Goal: Task Accomplishment & Management: Complete application form

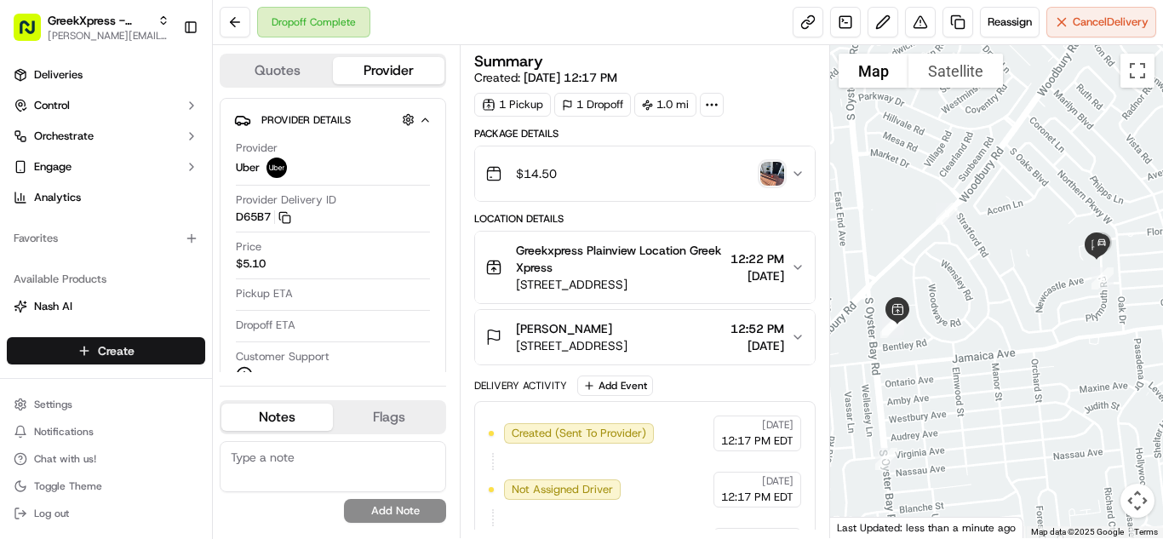
click at [170, 344] on html "GreekXpress - Plainview [EMAIL_ADDRESS][DOMAIN_NAME] Toggle Sidebar Deliveries …" at bounding box center [581, 269] width 1163 height 539
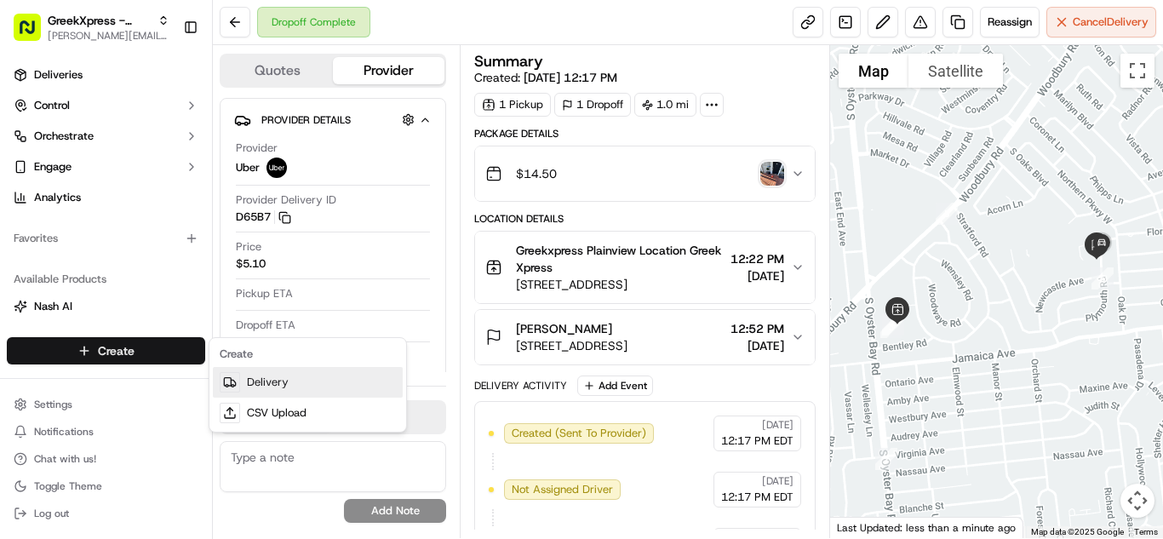
click at [323, 369] on link "Delivery" at bounding box center [308, 382] width 190 height 31
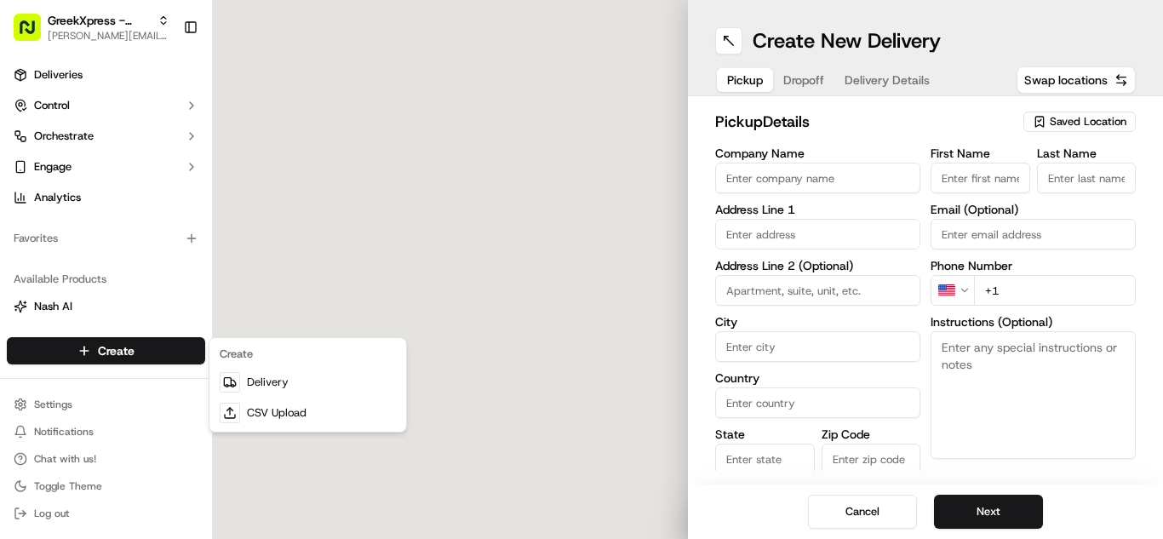
click at [1075, 123] on span "Saved Location" at bounding box center [1087, 121] width 77 height 15
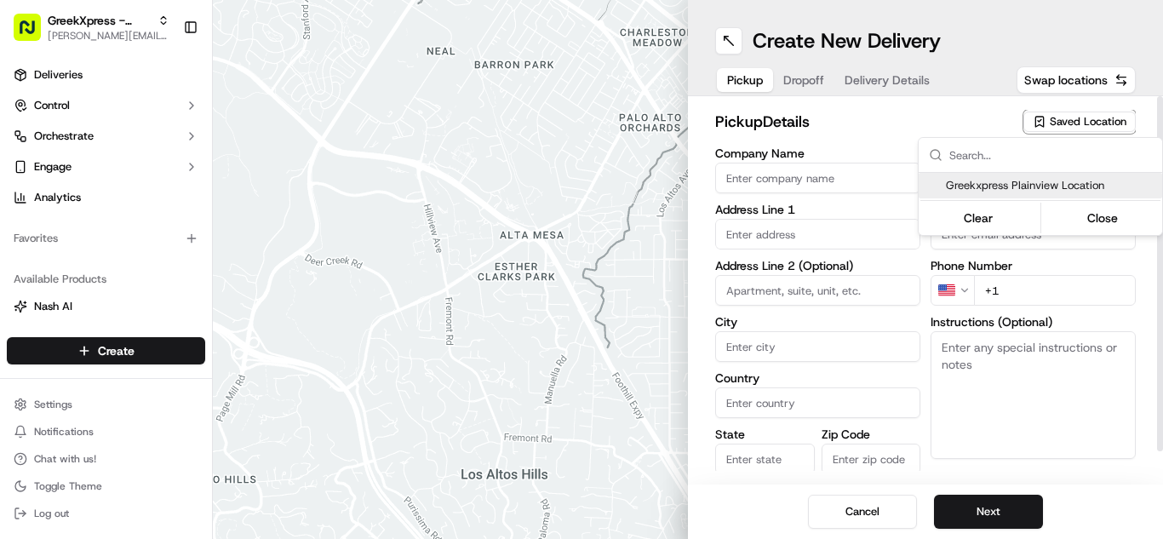
click at [1080, 173] on div "Greekxpress Plainview Location" at bounding box center [1039, 186] width 243 height 26
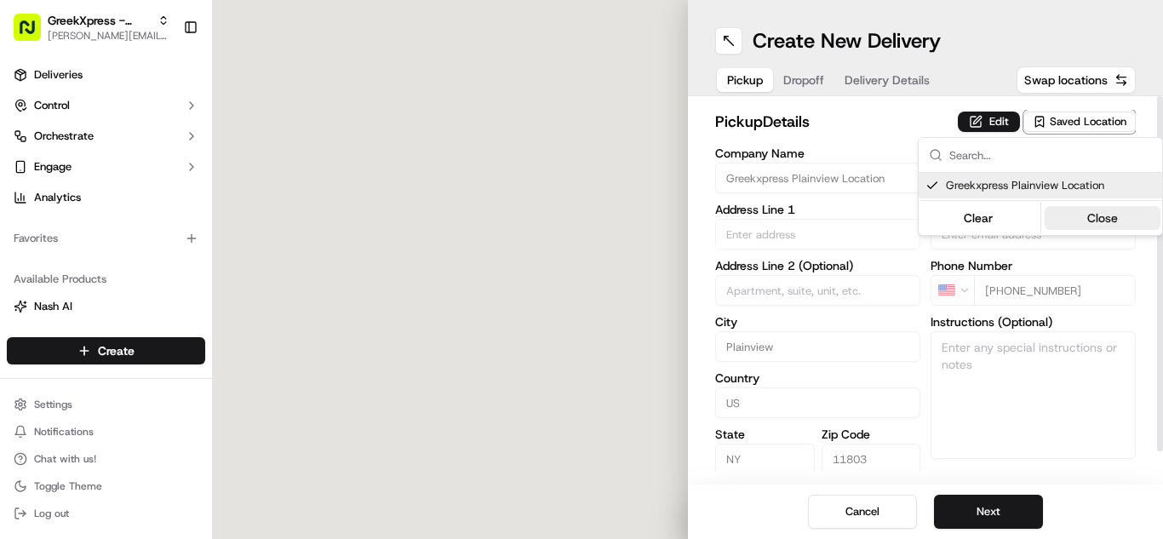
type input "Greekxpress Plainview Location"
type input "Plainview"
type input "US"
type input "NY"
type input "11803"
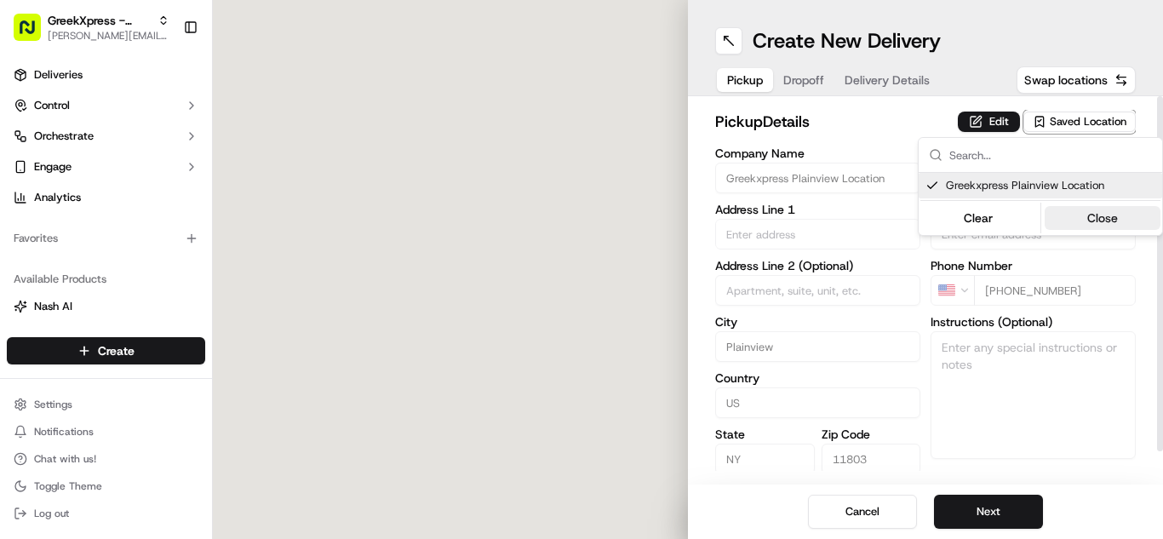
type input "Greek"
type input "Xpress"
type input "[PHONE_NUMBER]"
type input "[STREET_ADDRESS]"
click at [1097, 209] on button "Close" at bounding box center [1102, 218] width 117 height 24
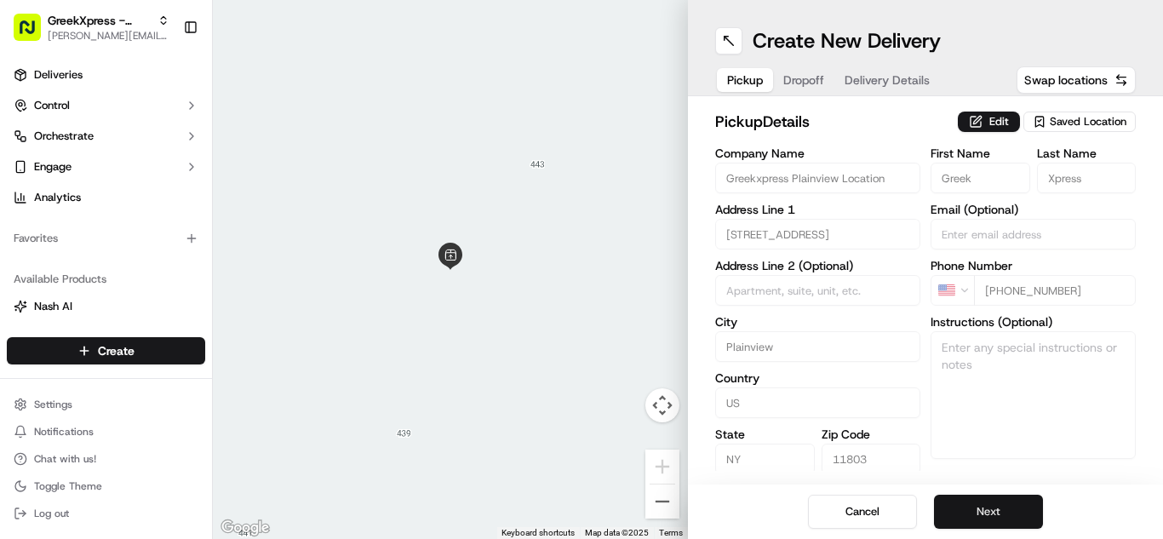
click at [1003, 513] on button "Next" at bounding box center [988, 511] width 109 height 34
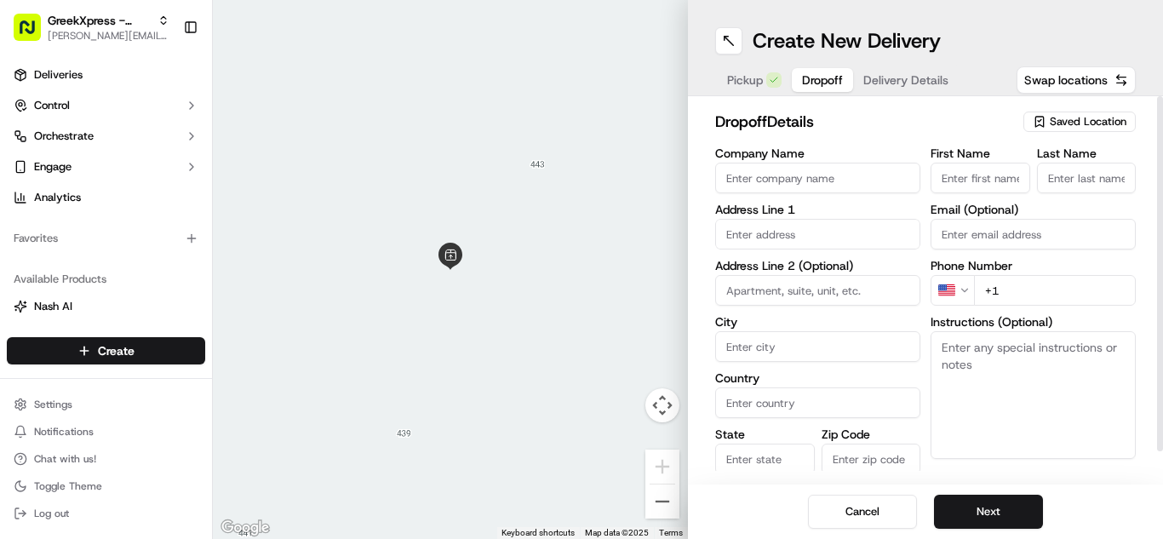
paste textarea "PLEASE DONT LEAVE FOOD OUTSIDE< HAND DIRECTLY TO CUSTOMER"
type textarea "PLEASE DONT LEAVE FOOD OUTSIDE< HAND DIRECTLY TO CUSTOMER"
click at [872, 224] on input "text" at bounding box center [817, 234] width 205 height 31
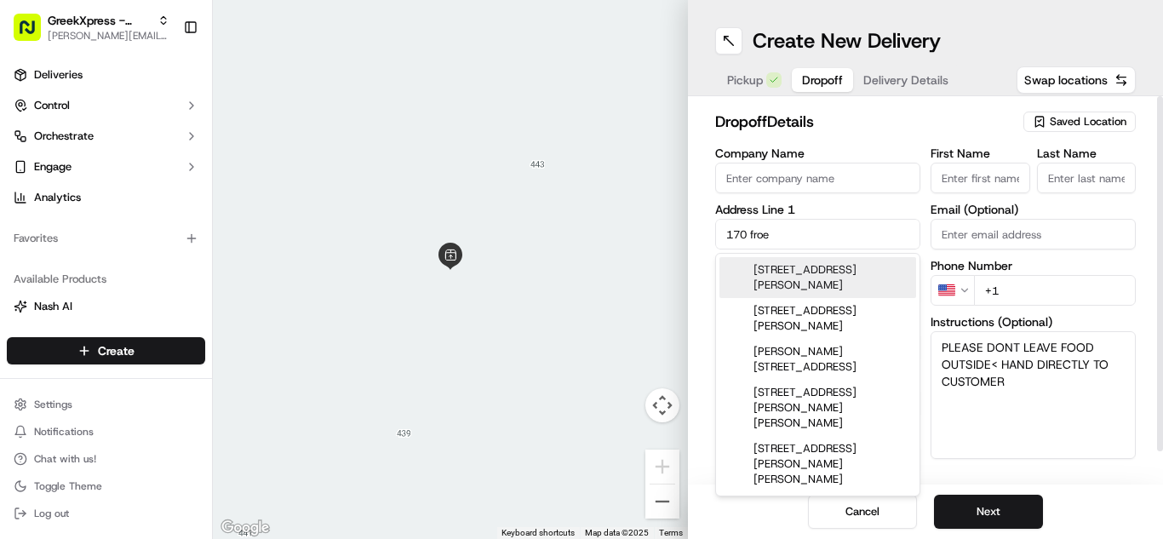
type input "[STREET_ADDRESS][PERSON_NAME]"
type input "Woodbury"
type input "[GEOGRAPHIC_DATA]"
type input "NY"
type input "11797"
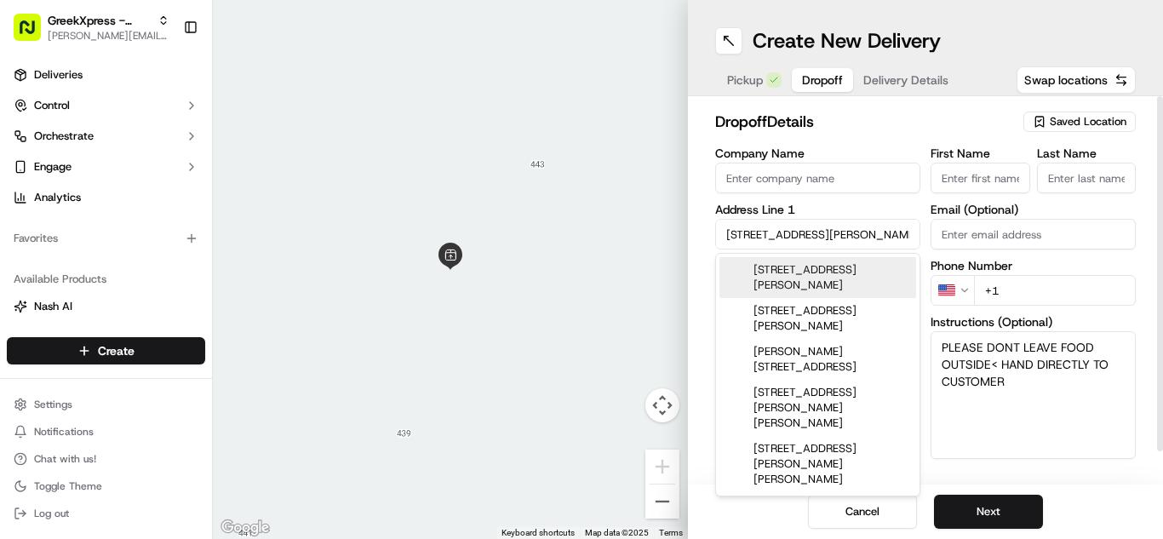
type input "[PERSON_NAME]"
type input "[PHONE_NUMBER]"
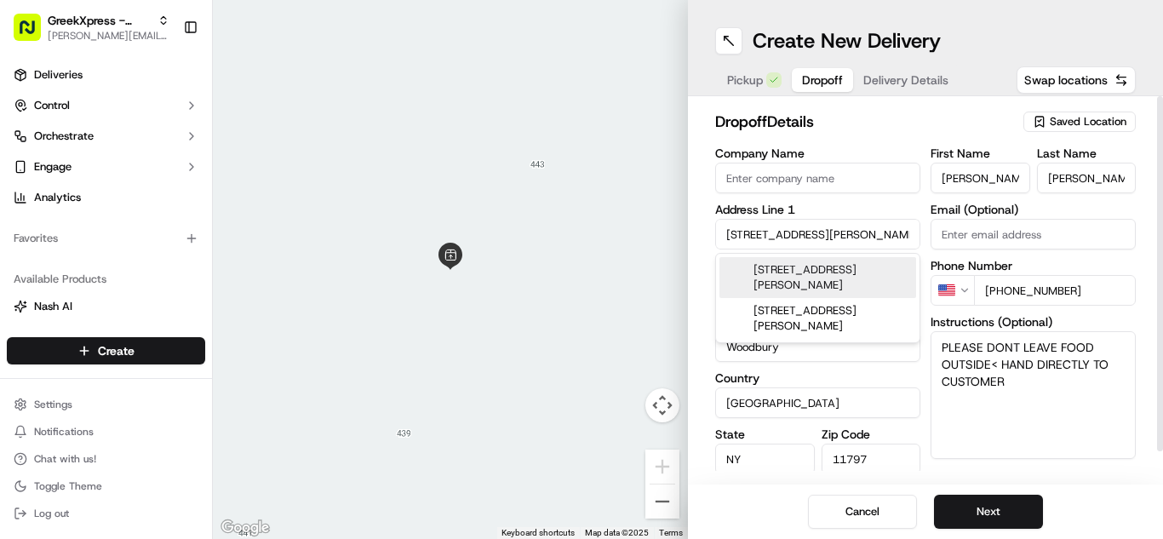
click at [926, 126] on h2 "dropoff Details" at bounding box center [864, 122] width 298 height 24
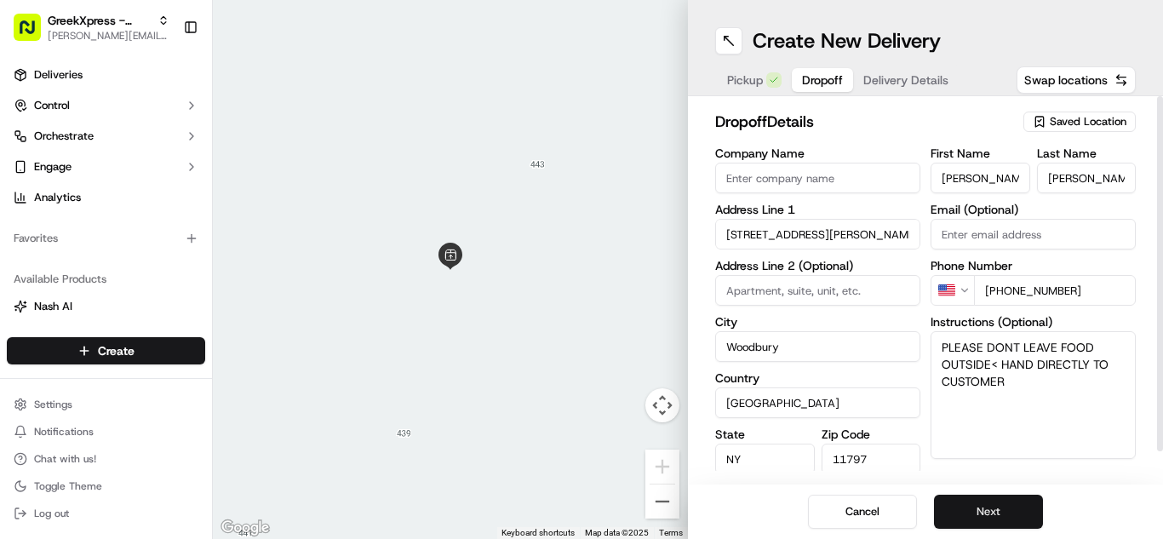
click at [1010, 518] on button "Next" at bounding box center [988, 511] width 109 height 34
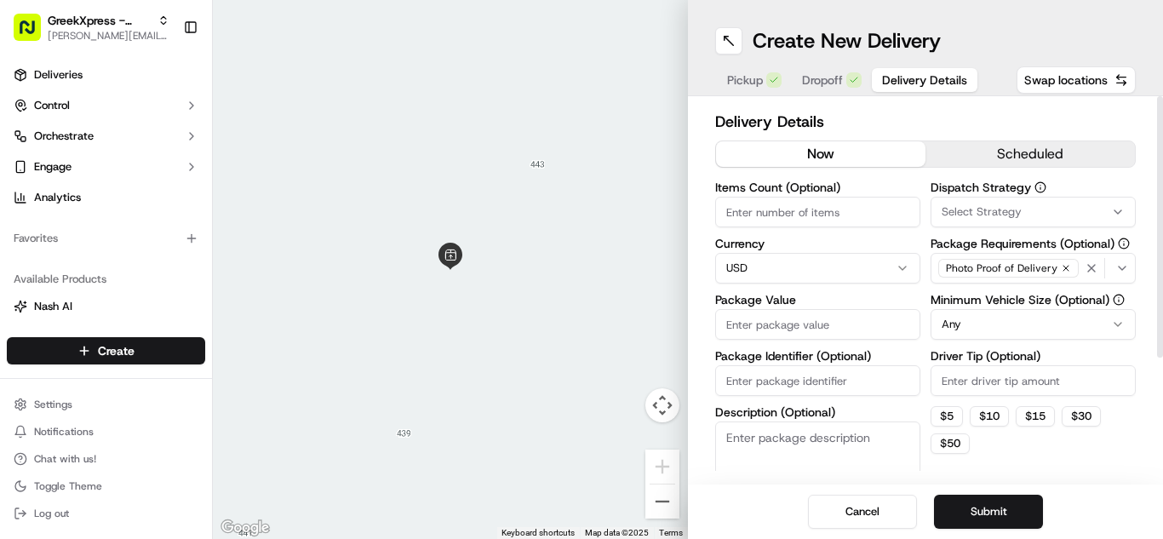
click at [863, 318] on input "Package Value" at bounding box center [817, 324] width 205 height 31
type input "51.10"
click at [1019, 315] on html "GreekXpress - Plainview [EMAIL_ADDRESS][DOMAIN_NAME] Toggle Sidebar Deliveries …" at bounding box center [581, 269] width 1163 height 539
click at [1014, 372] on input "Driver Tip (Optional)" at bounding box center [1032, 380] width 205 height 31
type input "5.55"
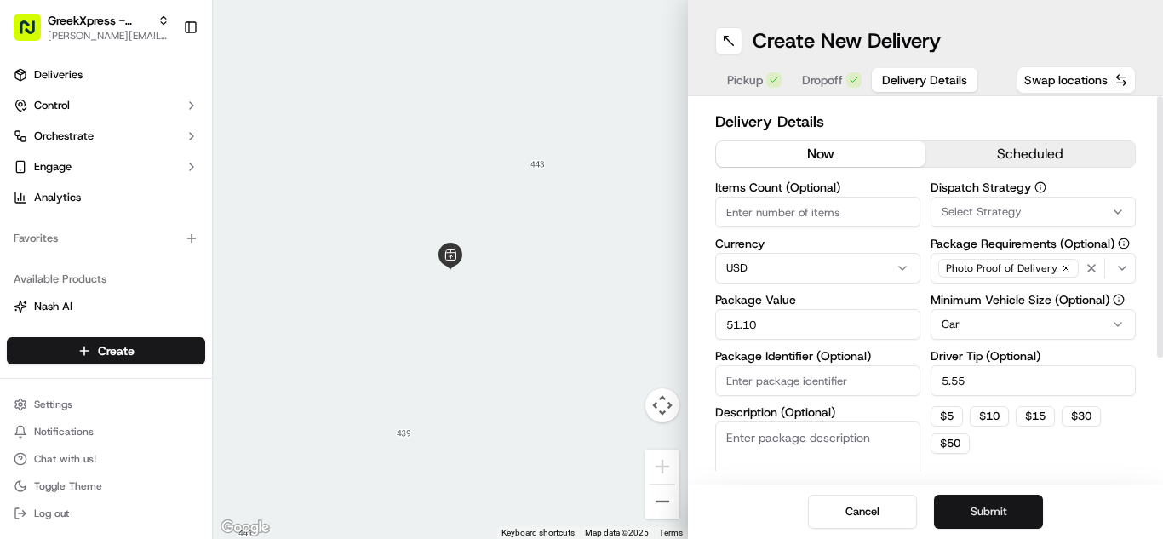
click at [974, 514] on button "Submit" at bounding box center [988, 511] width 109 height 34
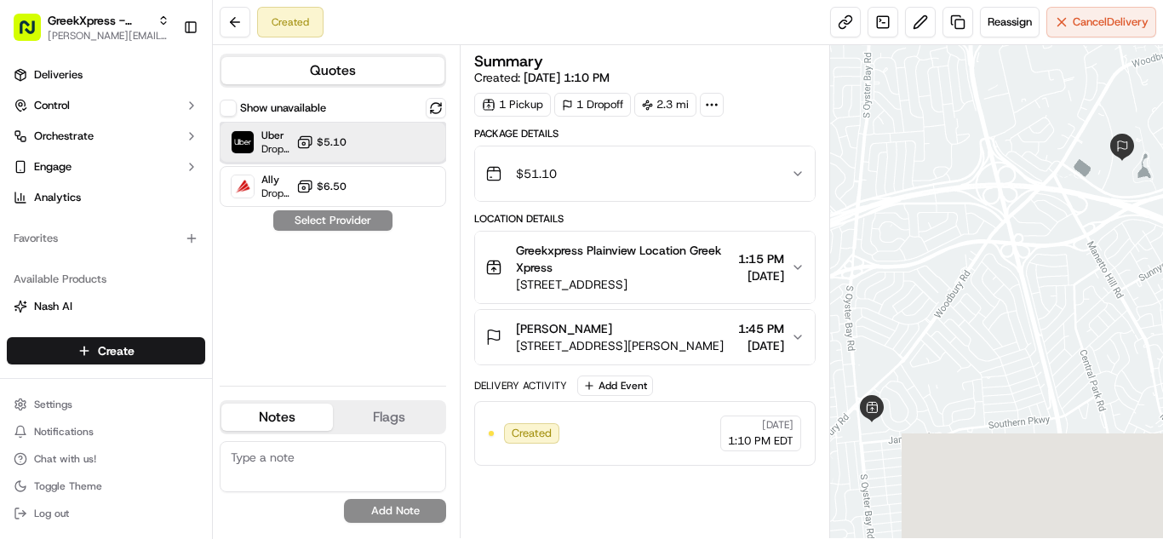
click at [285, 140] on span "Uber" at bounding box center [275, 136] width 28 height 14
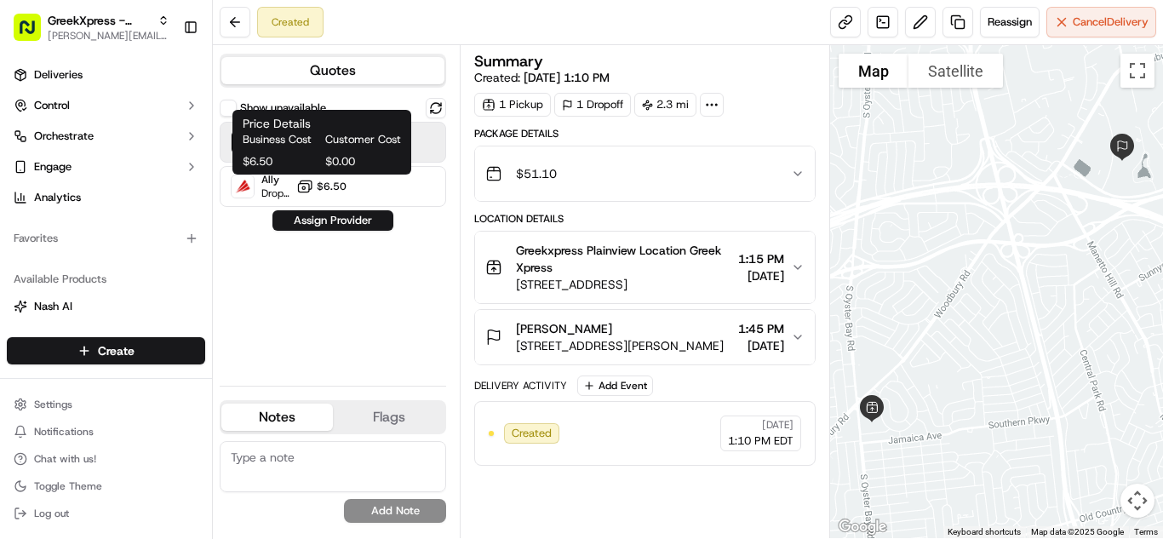
click at [322, 231] on div "Show unavailable Uber Dropoff ETA 22 minutes $5.10 Ally Dropoff ETA 7 hours $6.…" at bounding box center [333, 235] width 226 height 274
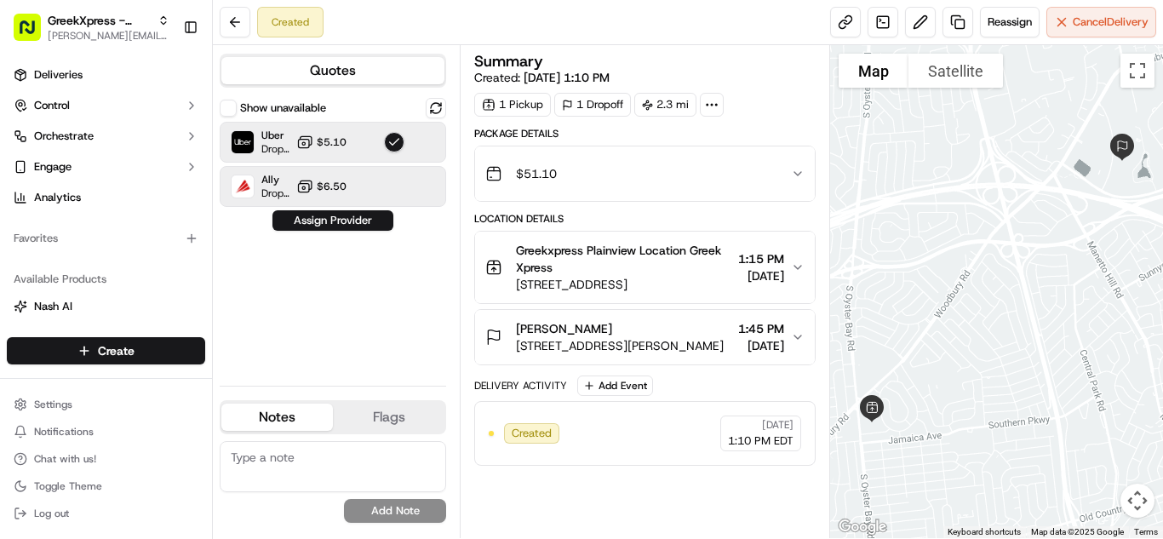
drag, startPoint x: 323, startPoint y: 217, endPoint x: 326, endPoint y: 203, distance: 13.9
click at [326, 203] on div "Show unavailable Uber Dropoff ETA 22 minutes $5.10 Ally Dropoff ETA 7 hours $6.…" at bounding box center [333, 235] width 226 height 274
click at [329, 220] on button "Assign Provider" at bounding box center [332, 220] width 121 height 20
